Goal: Find specific page/section: Find specific page/section

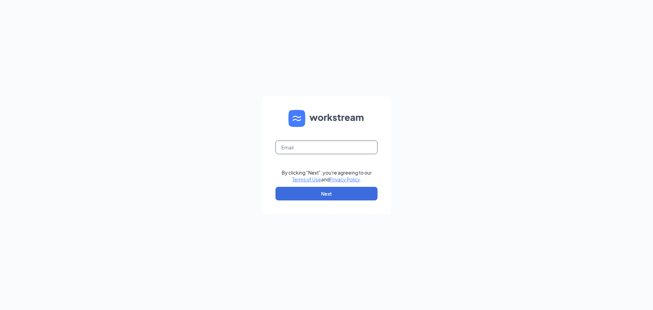
click at [311, 150] on input "text" at bounding box center [326, 147] width 102 height 14
type input "kaygrogan@georgiafoodsllc.com"
click at [333, 192] on button "Next" at bounding box center [326, 194] width 102 height 14
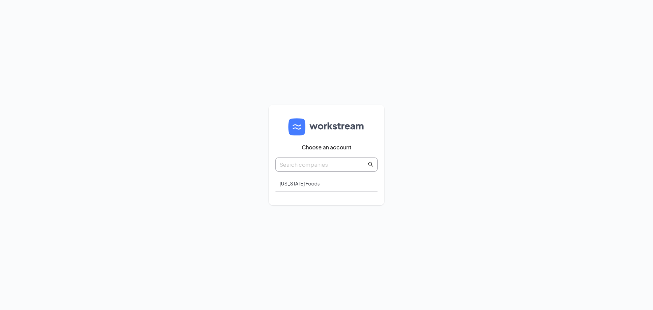
click at [369, 165] on icon "search" at bounding box center [370, 163] width 5 height 5
click at [338, 186] on div "Georgia Foods" at bounding box center [326, 183] width 102 height 16
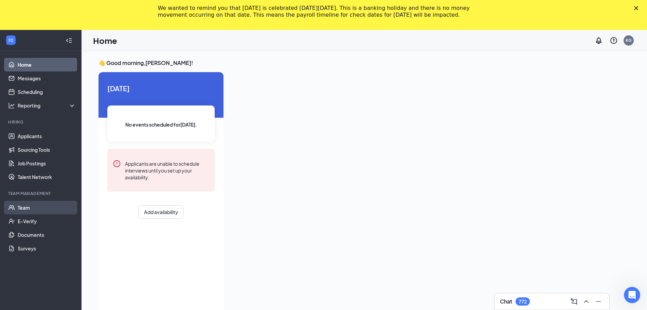
click at [20, 206] on link "Team" at bounding box center [47, 208] width 58 height 14
